Goal: Task Accomplishment & Management: Manage account settings

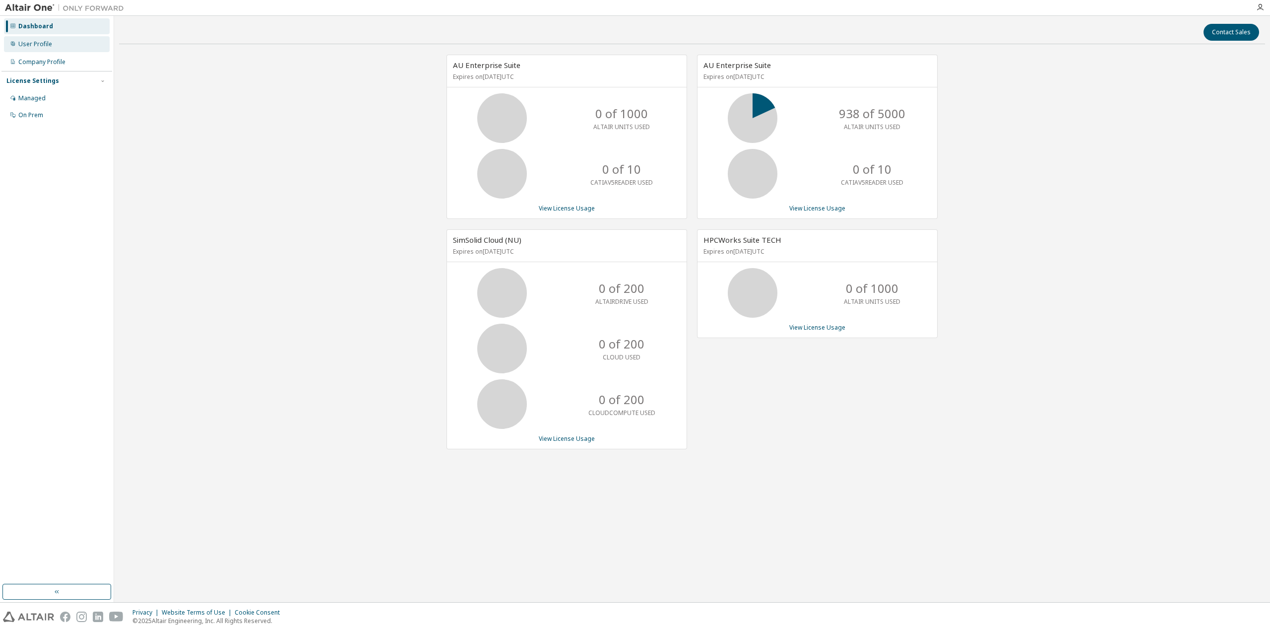
click at [47, 49] on div "User Profile" at bounding box center [57, 44] width 106 height 16
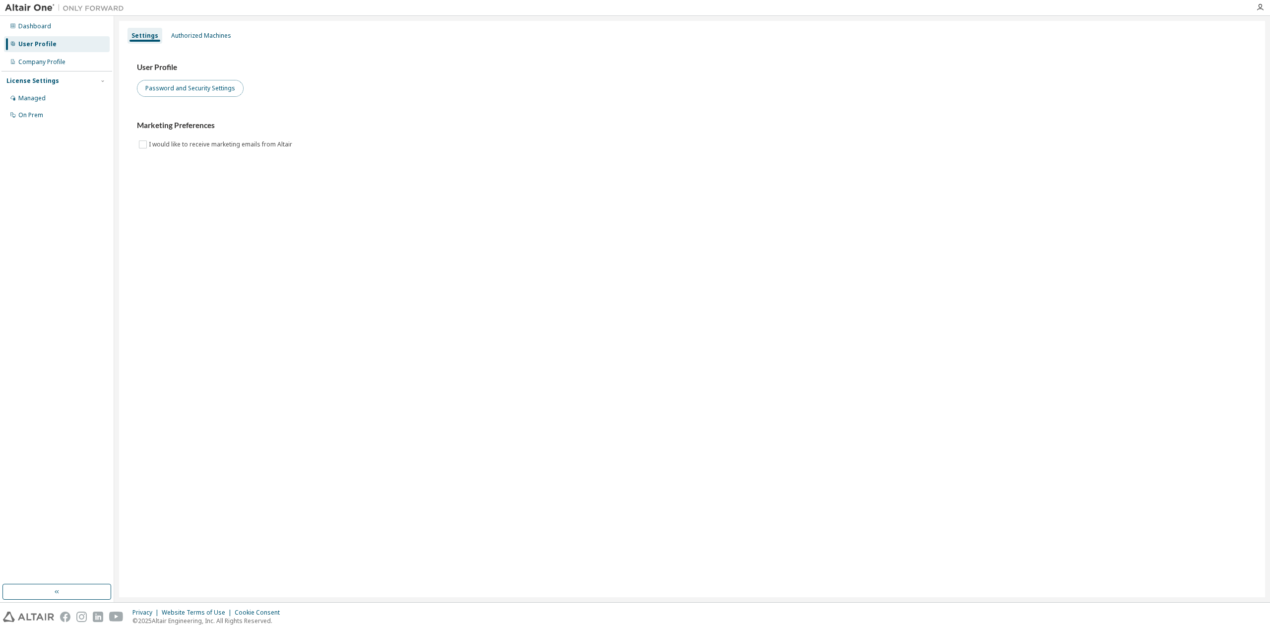
click at [189, 86] on button "Password and Security Settings" at bounding box center [190, 88] width 107 height 17
